Goal: Find specific page/section: Find specific page/section

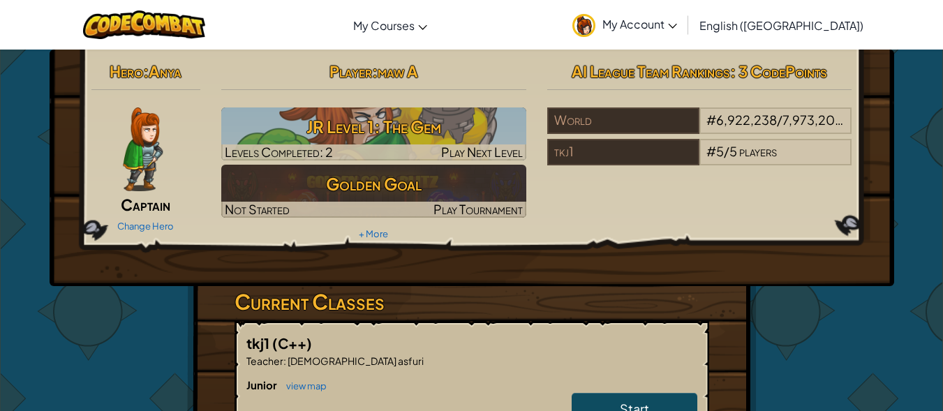
click at [849, 285] on div "Hero : Anya Captain Change Hero Player : maw A JR Level 1: The Gem Levels Compl…" at bounding box center [472, 168] width 844 height 237
click at [805, 348] on div "Hero : Anya Captain Change Hero Player : maw A JR Level 1: The Gem Levels Compl…" at bounding box center [471, 410] width 816 height 721
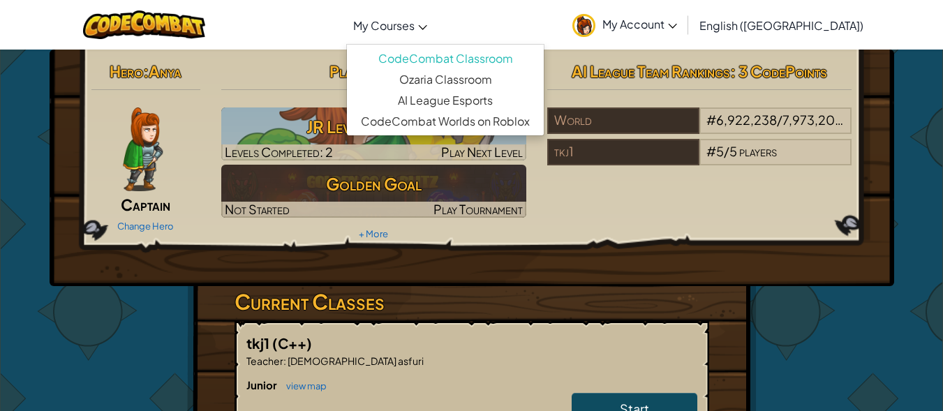
click at [431, 15] on link "My Courses" at bounding box center [390, 25] width 88 height 38
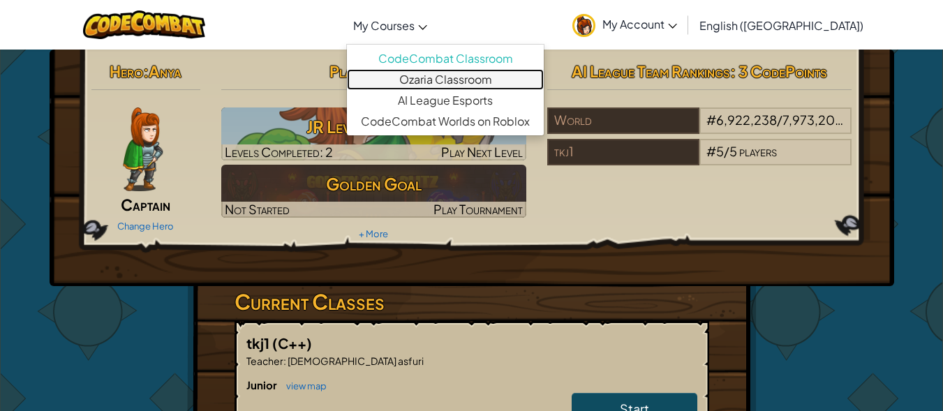
click at [540, 75] on link "Ozaria Classroom" at bounding box center [445, 79] width 197 height 21
click at [516, 80] on link "Ozaria Classroom" at bounding box center [445, 79] width 197 height 21
